Goal: Find specific page/section: Find specific page/section

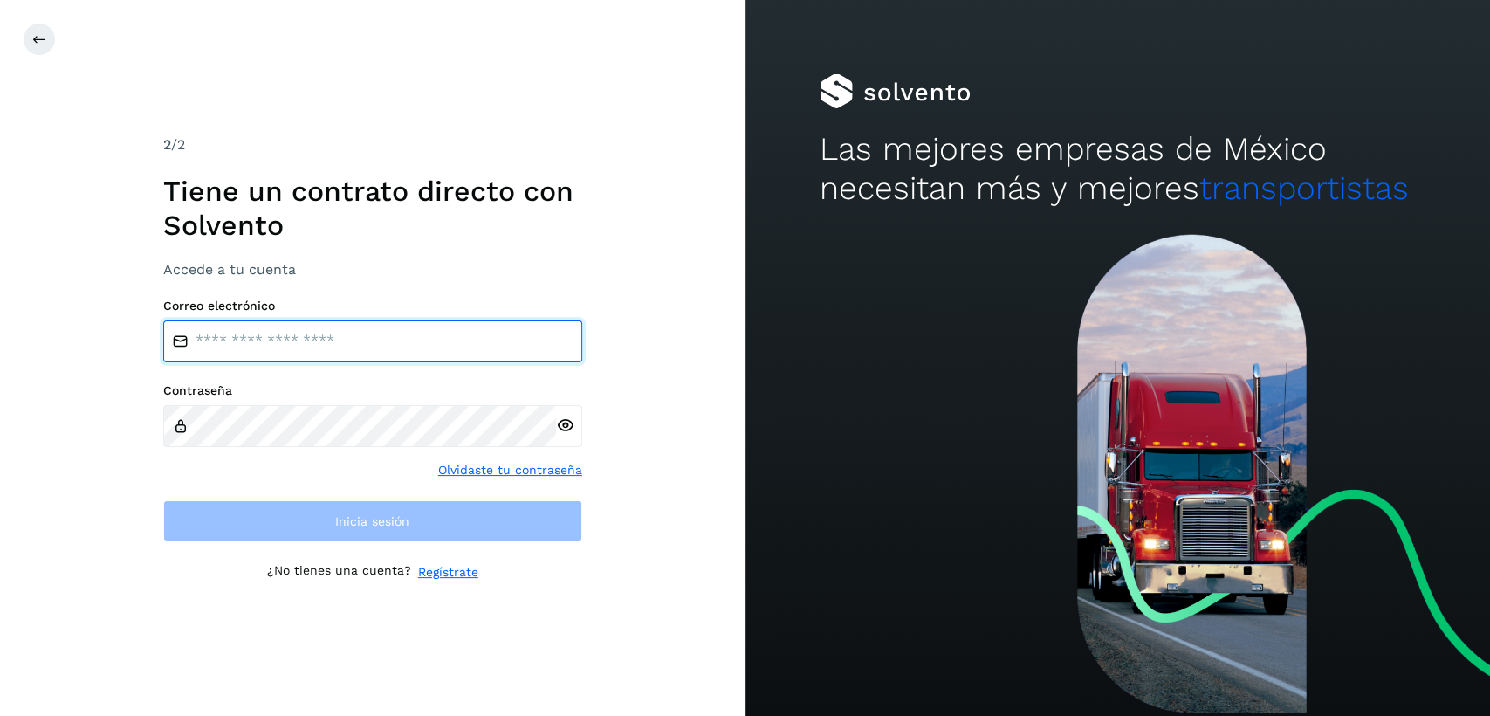
click at [362, 344] on input "email" at bounding box center [372, 341] width 419 height 42
type input "**********"
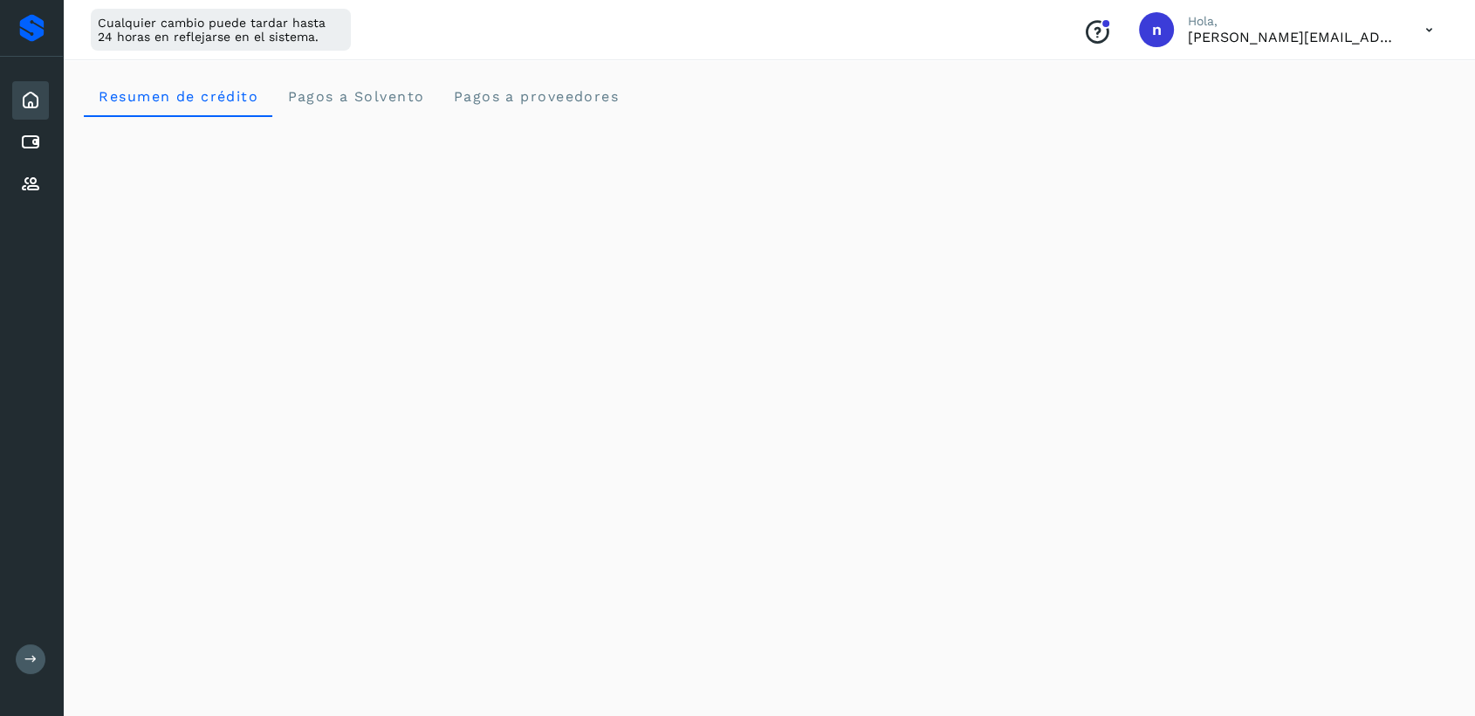
click at [29, 665] on button at bounding box center [31, 659] width 30 height 30
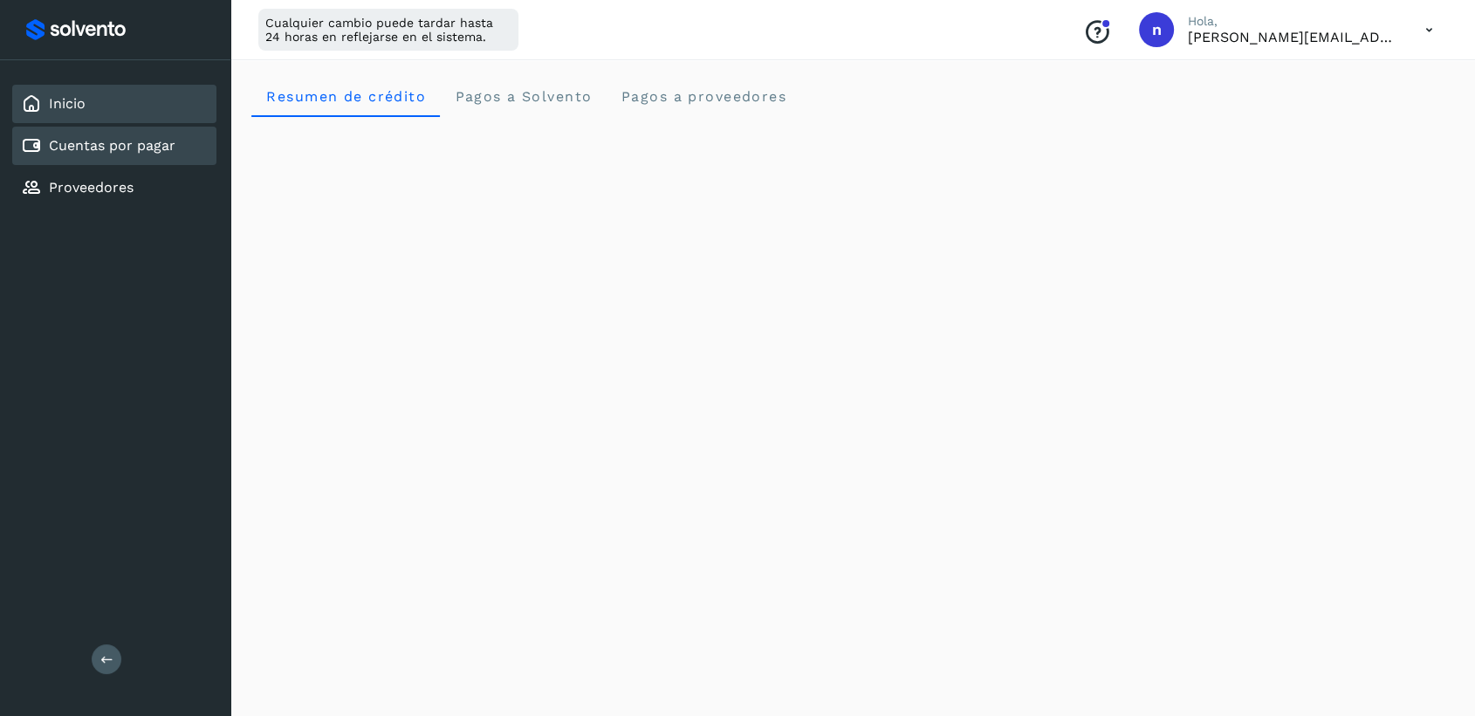
click at [115, 144] on link "Cuentas por pagar" at bounding box center [112, 145] width 127 height 17
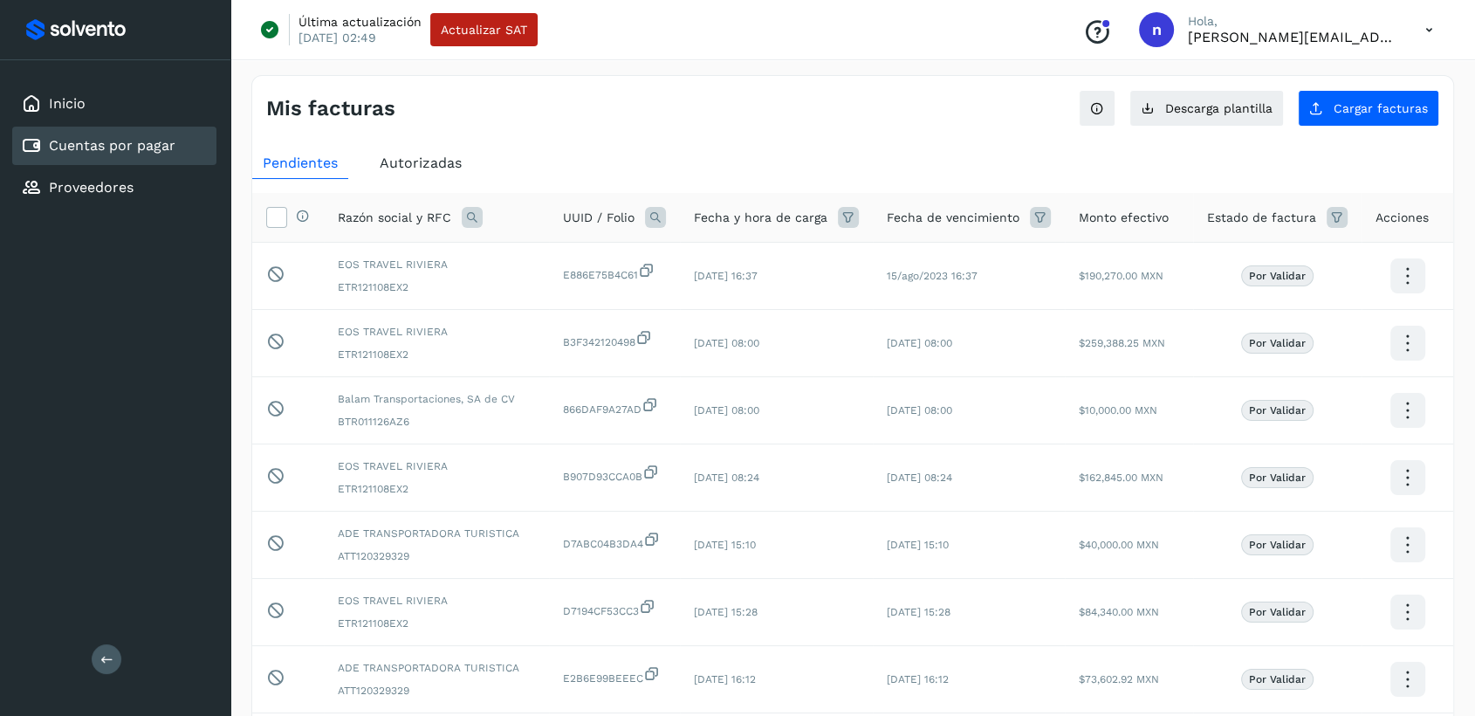
click at [408, 168] on span "Autorizadas" at bounding box center [421, 162] width 82 height 17
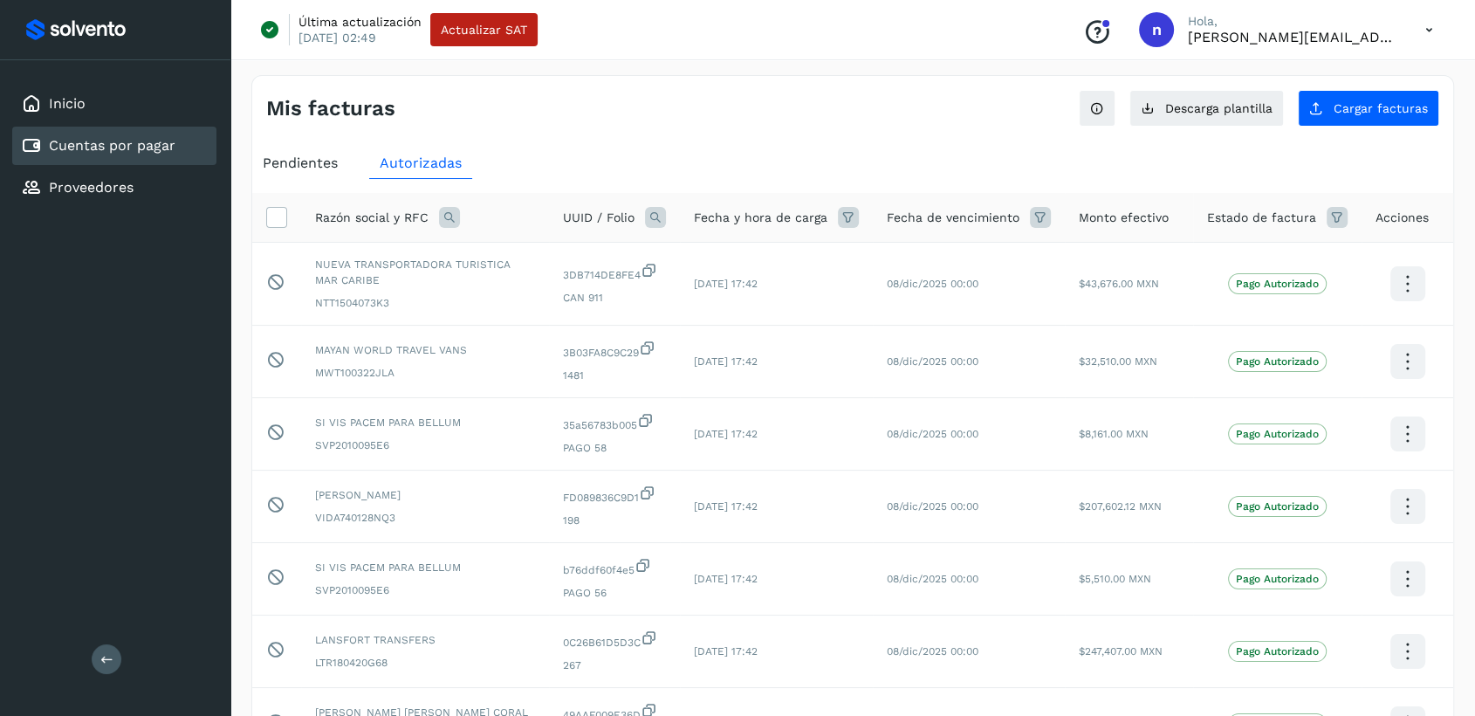
click at [1435, 23] on icon at bounding box center [1429, 30] width 36 height 36
click at [1340, 116] on div "Cerrar sesión" at bounding box center [1342, 112] width 208 height 33
